Goal: Find contact information: Find contact information

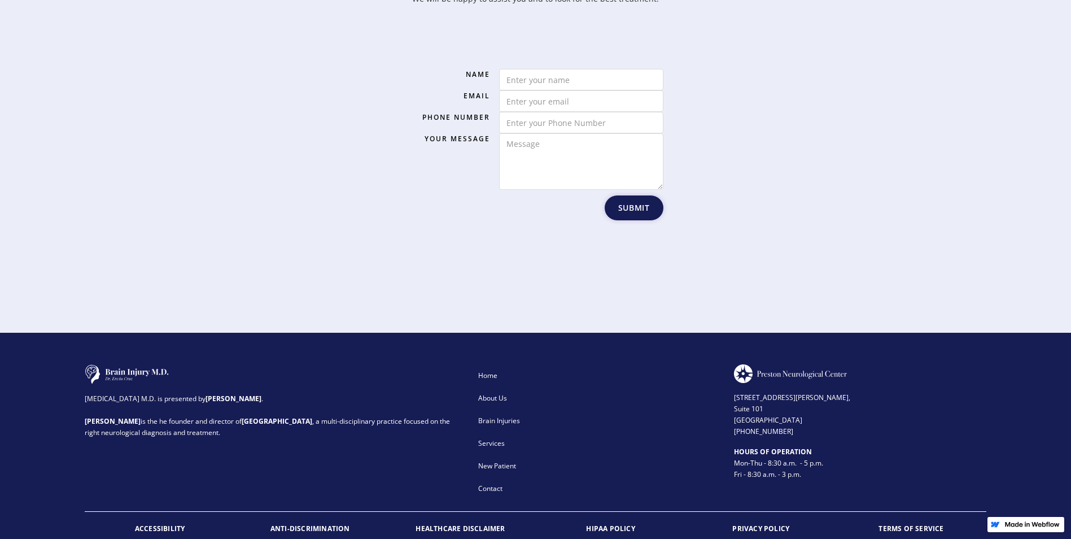
scroll to position [1736, 0]
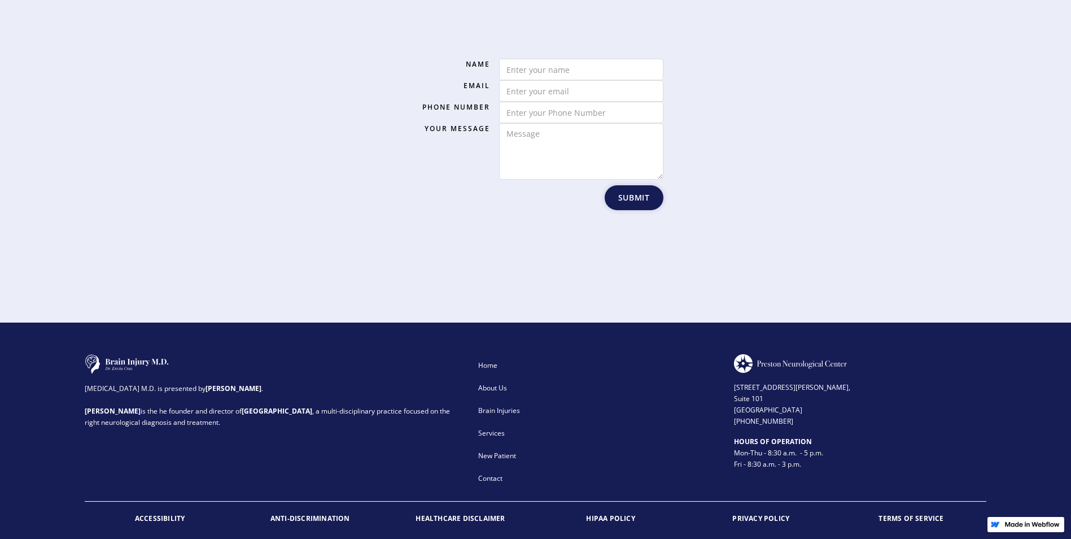
click at [795, 381] on div "[STREET_ADDRESS][PERSON_NAME] (972) 503-2780" at bounding box center [860, 400] width 252 height 54
drag, startPoint x: 788, startPoint y: 390, endPoint x: 731, endPoint y: 394, distance: 57.2
click at [731, 394] on div "[MEDICAL_DATA] M.D. is presented by [PERSON_NAME] . [PERSON_NAME] is the he fou…" at bounding box center [536, 422] width 902 height 136
copy div "[PHONE_NUMBER]"
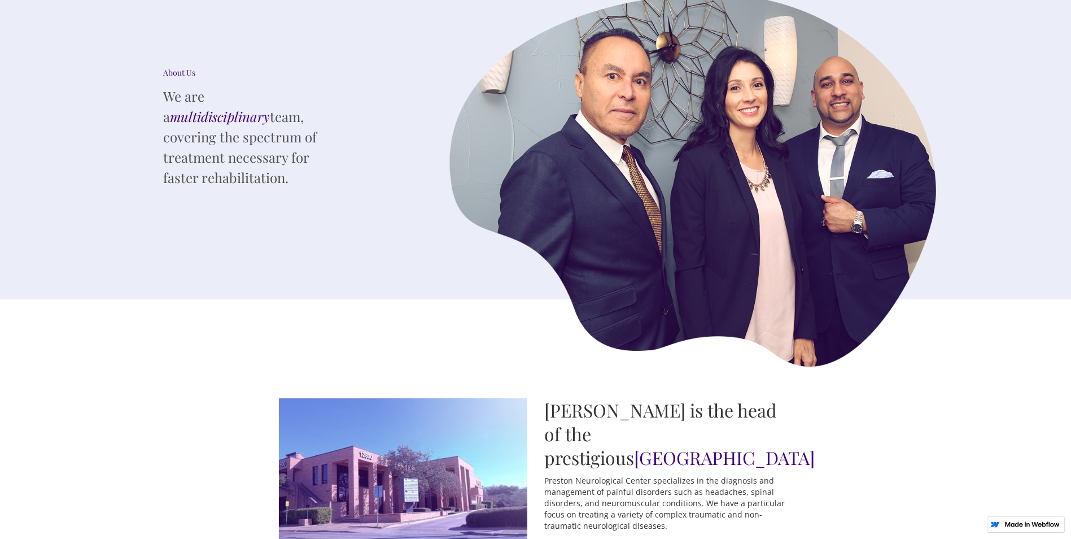
scroll to position [0, 0]
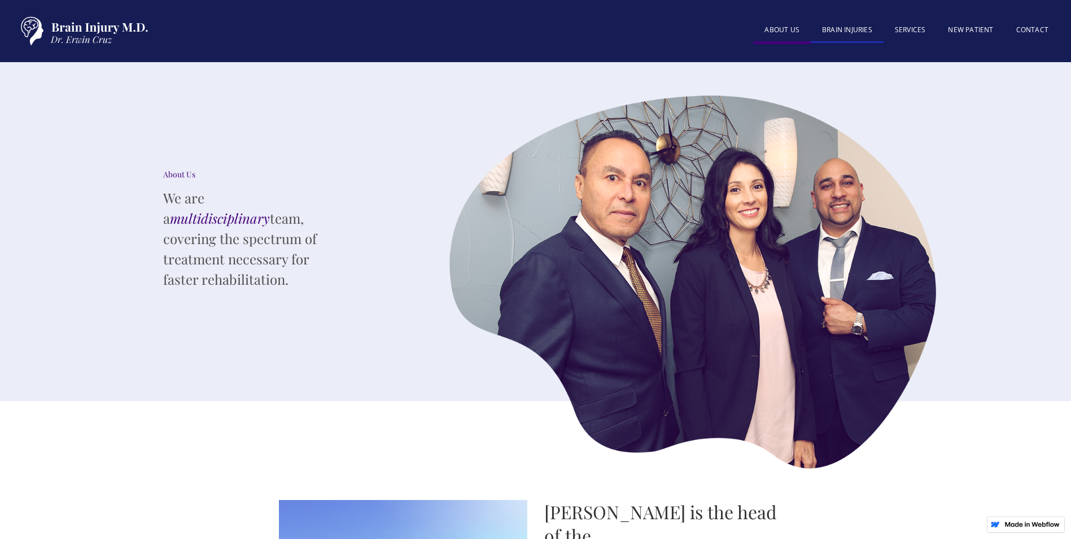
click at [839, 28] on link "BRAIN INJURIES" at bounding box center [847, 31] width 73 height 24
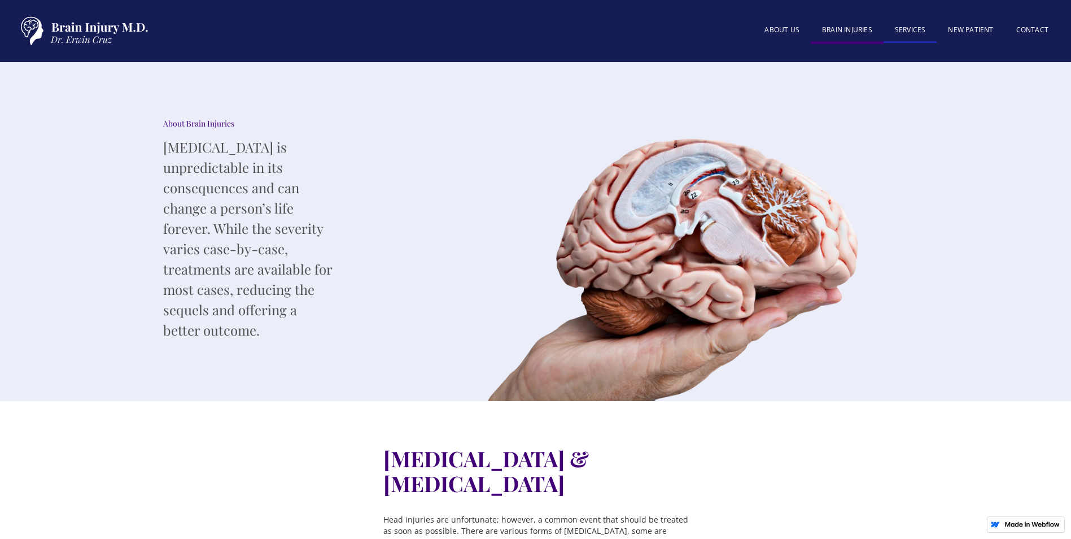
click at [924, 28] on link "SERVICES" at bounding box center [911, 31] width 54 height 24
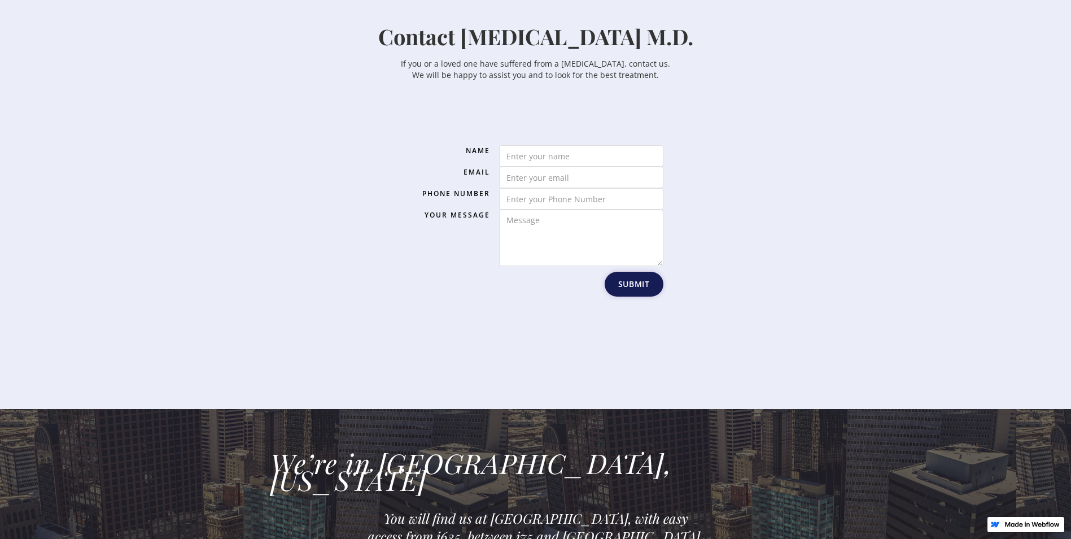
scroll to position [1638, 0]
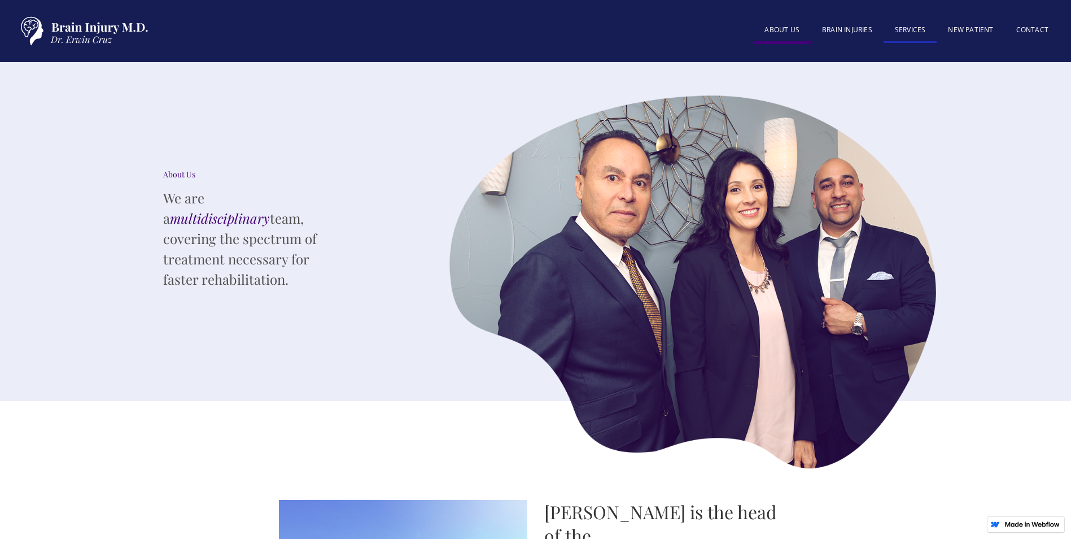
click at [905, 27] on link "SERVICES" at bounding box center [911, 31] width 54 height 24
